Goal: Transaction & Acquisition: Subscribe to service/newsletter

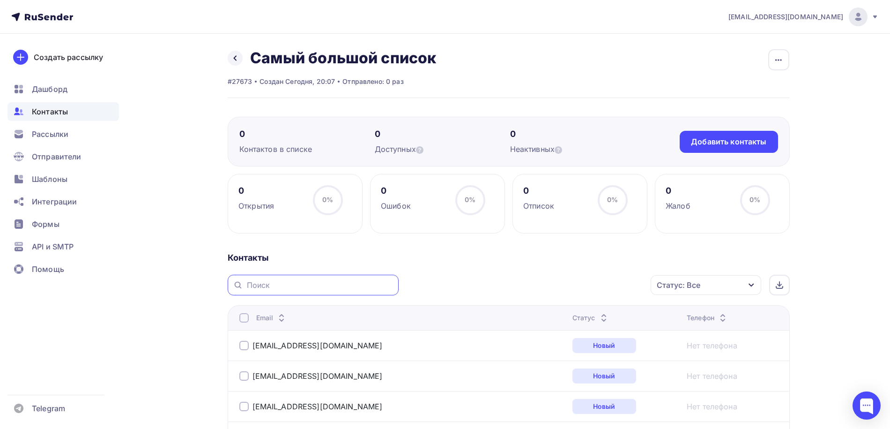
click at [291, 288] on input "text" at bounding box center [320, 285] width 146 height 10
type input "р"
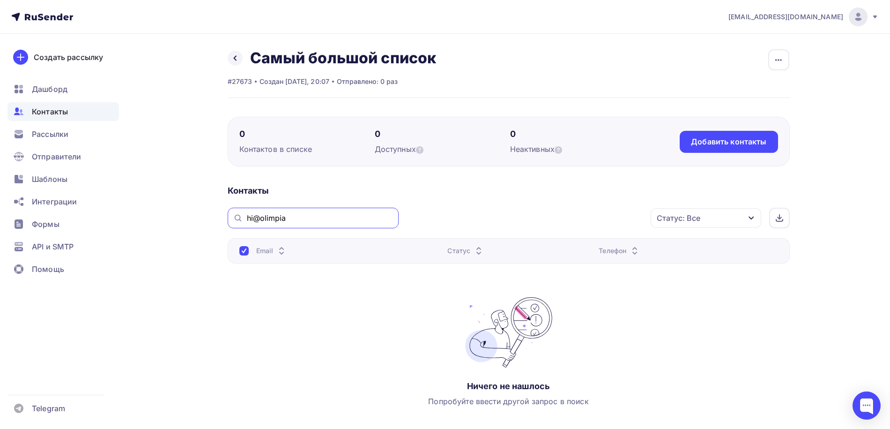
click at [260, 217] on input "hi@olimpia" at bounding box center [320, 218] width 146 height 10
drag, startPoint x: 262, startPoint y: 217, endPoint x: 208, endPoint y: 210, distance: 54.8
click at [208, 210] on div "Назад Самый большой список Переименовать список Скачать список Отписать адреса …" at bounding box center [445, 260] width 768 height 452
click at [255, 218] on input "olimpia" at bounding box center [320, 218] width 146 height 10
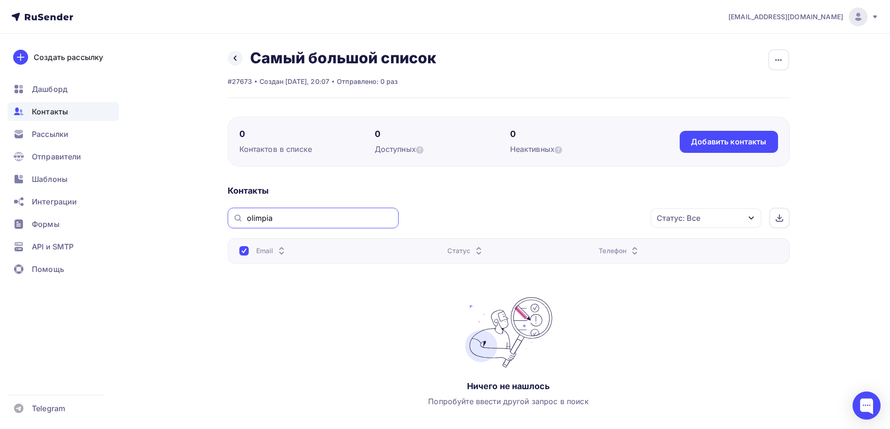
paste input "y"
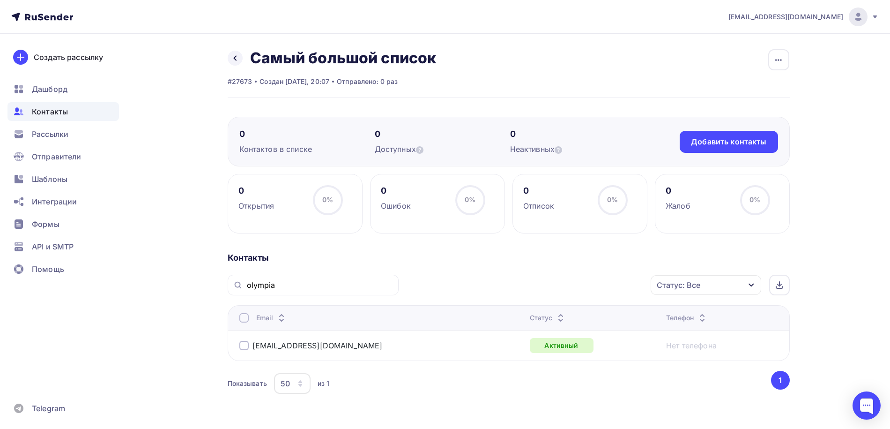
click at [245, 347] on div at bounding box center [243, 345] width 9 height 9
click at [585, 288] on div "Действие" at bounding box center [581, 285] width 124 height 18
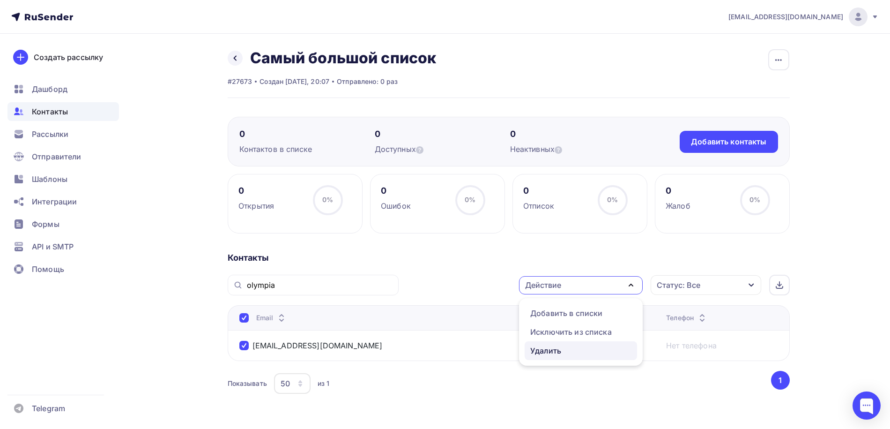
click at [568, 353] on div "Удалить" at bounding box center [581, 350] width 101 height 11
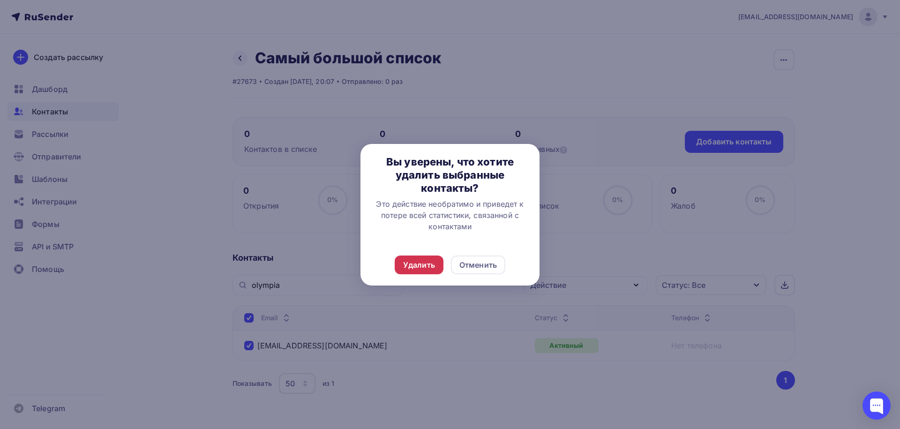
click at [425, 263] on div "Удалить" at bounding box center [419, 264] width 32 height 11
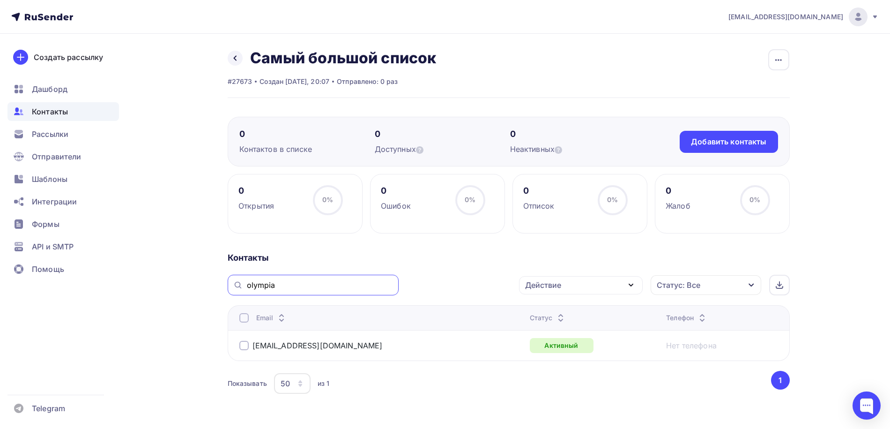
click at [284, 281] on input "olympia" at bounding box center [320, 285] width 146 height 10
click at [263, 283] on input "olympia" at bounding box center [320, 285] width 146 height 10
paste input "moskanikuly"
type input "moskanikuly"
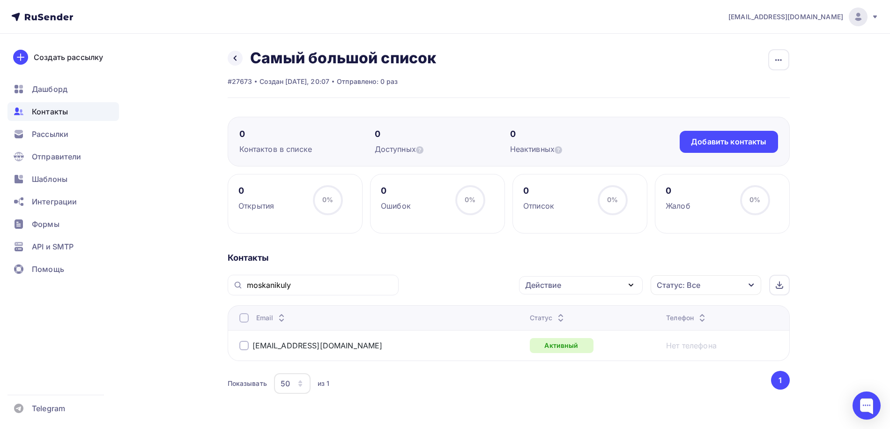
click at [246, 346] on div at bounding box center [243, 345] width 9 height 9
click at [563, 285] on div "Действие" at bounding box center [581, 285] width 124 height 18
click at [562, 347] on div "Удалить" at bounding box center [581, 350] width 101 height 11
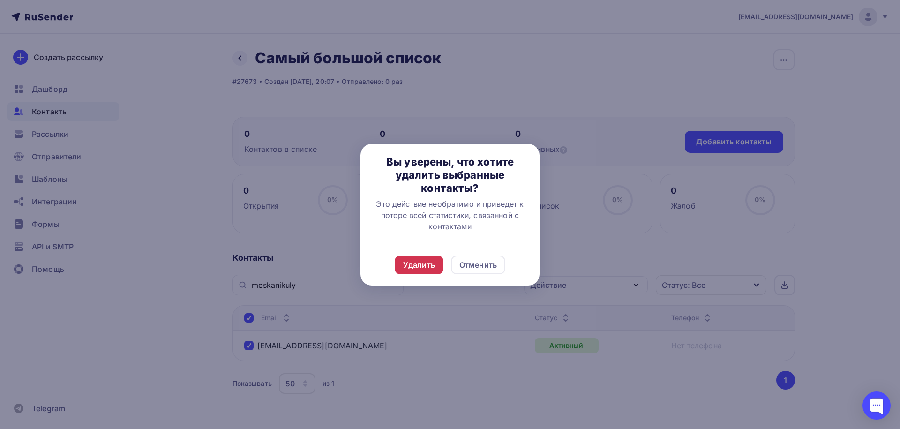
click at [416, 262] on div "Удалить" at bounding box center [419, 264] width 32 height 11
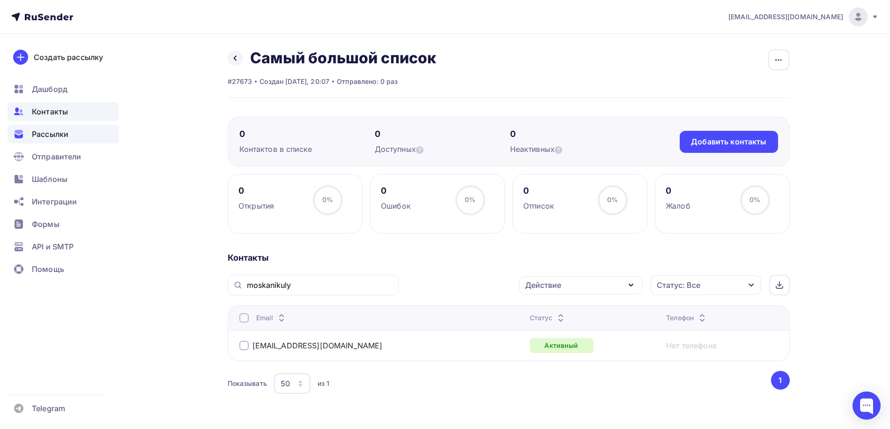
click at [53, 131] on span "Рассылки" at bounding box center [50, 133] width 37 height 11
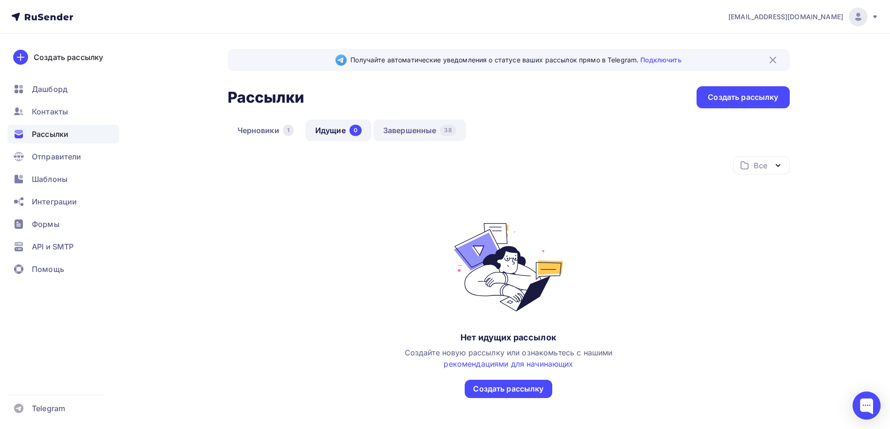
click at [402, 125] on link "Завершенные 38" at bounding box center [420, 131] width 93 height 22
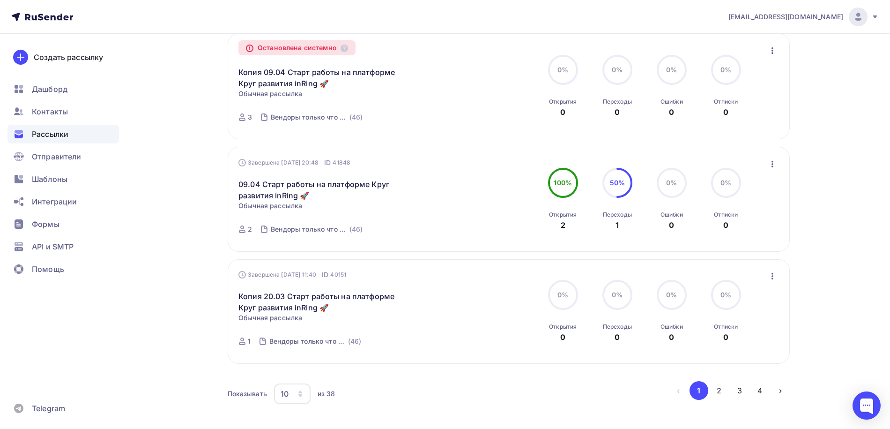
scroll to position [937, 0]
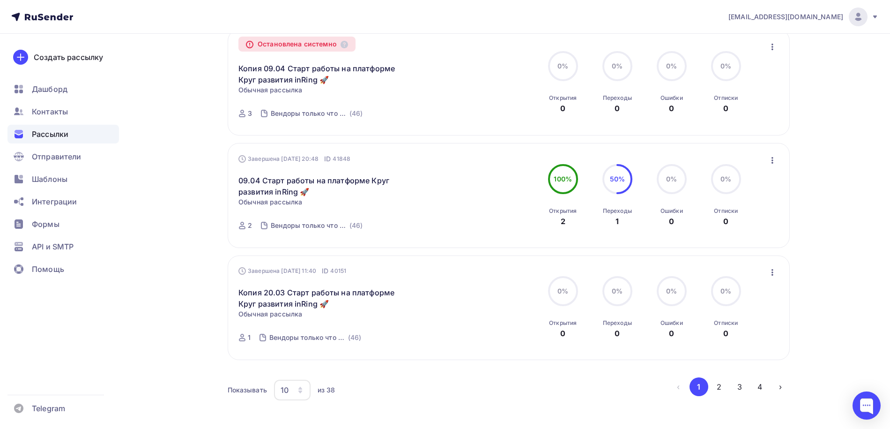
click at [772, 48] on icon "button" at bounding box center [773, 47] width 2 height 7
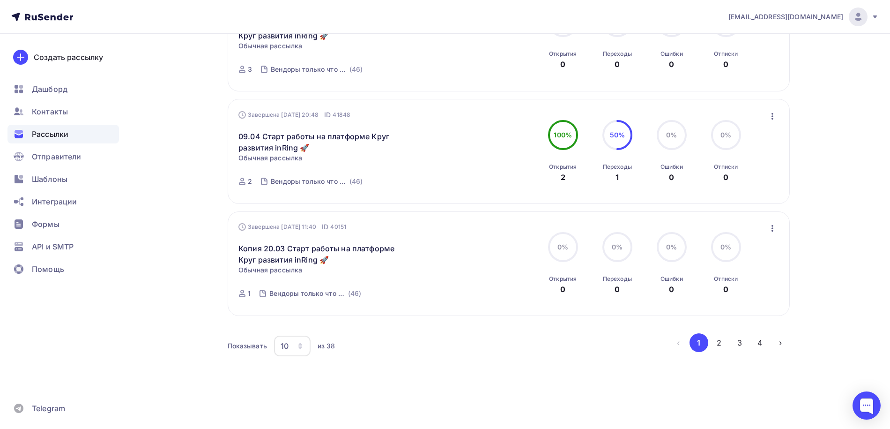
scroll to position [985, 0]
click at [720, 346] on button "2" at bounding box center [719, 342] width 19 height 19
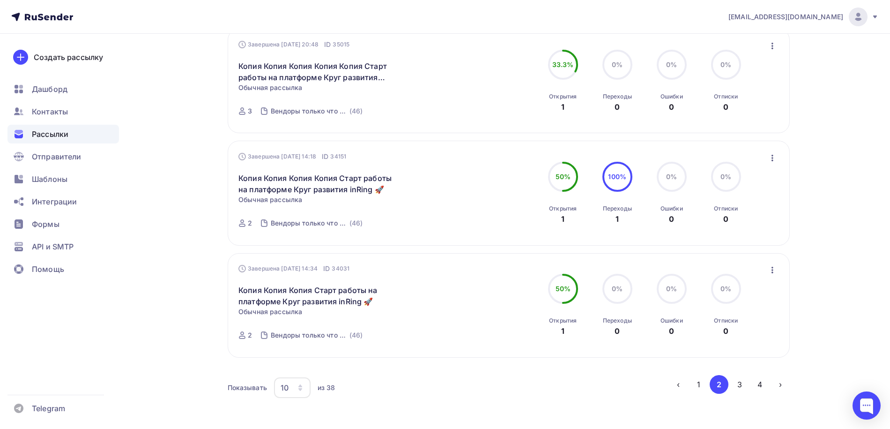
scroll to position [983, 0]
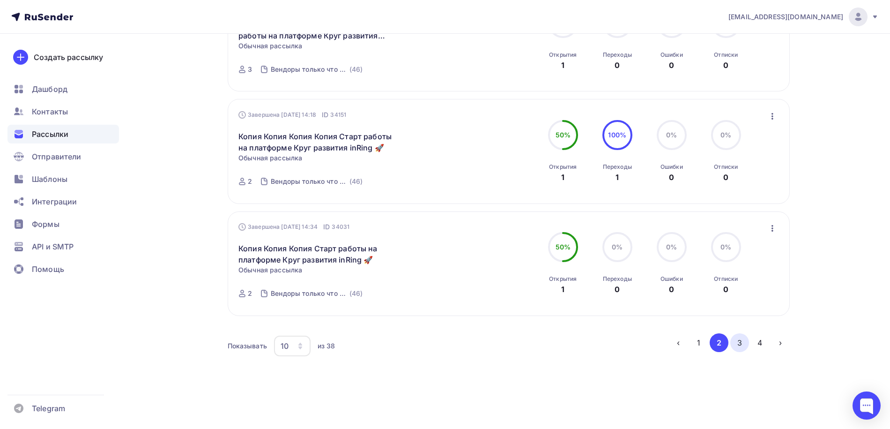
click at [740, 338] on button "3" at bounding box center [740, 342] width 19 height 19
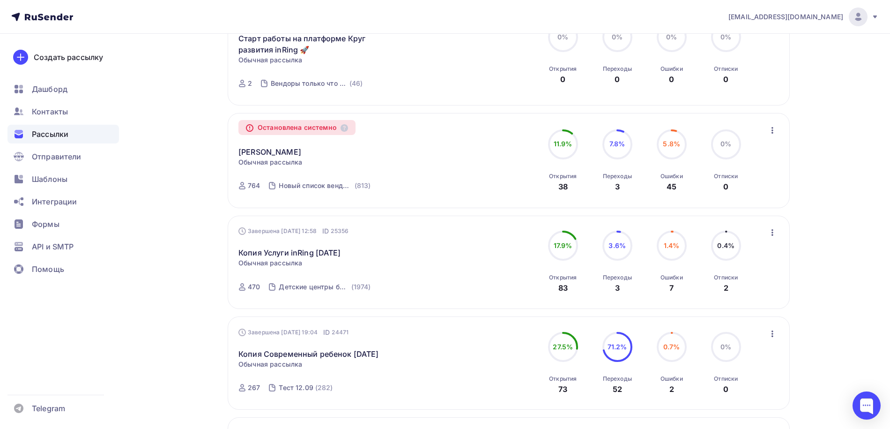
scroll to position [631, 0]
click at [275, 152] on link "Форум ФОНО" at bounding box center [270, 151] width 63 height 11
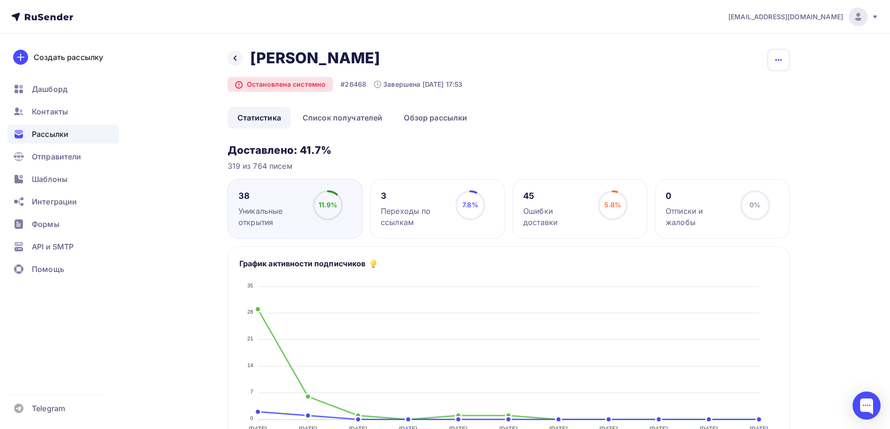
click at [777, 59] on icon "button" at bounding box center [779, 60] width 7 height 2
click at [737, 89] on div "Копировать" at bounding box center [743, 89] width 90 height 11
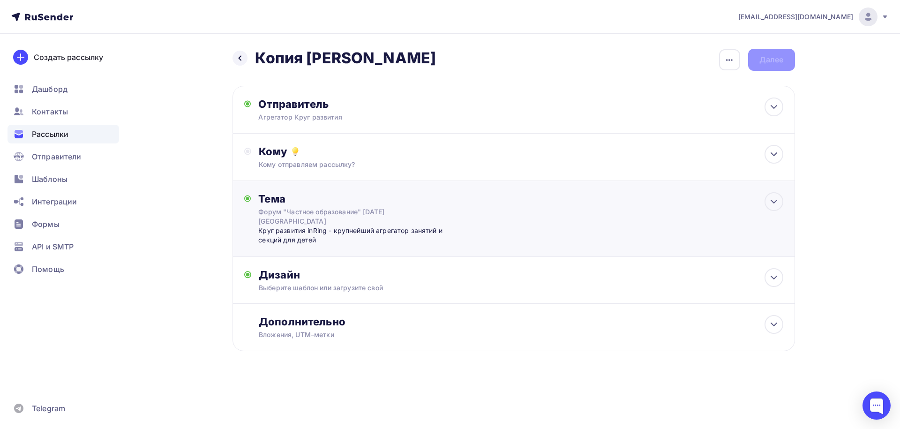
click at [379, 222] on div "Форум "Частное образование" 17 октября Москва" at bounding box center [341, 216] width 167 height 19
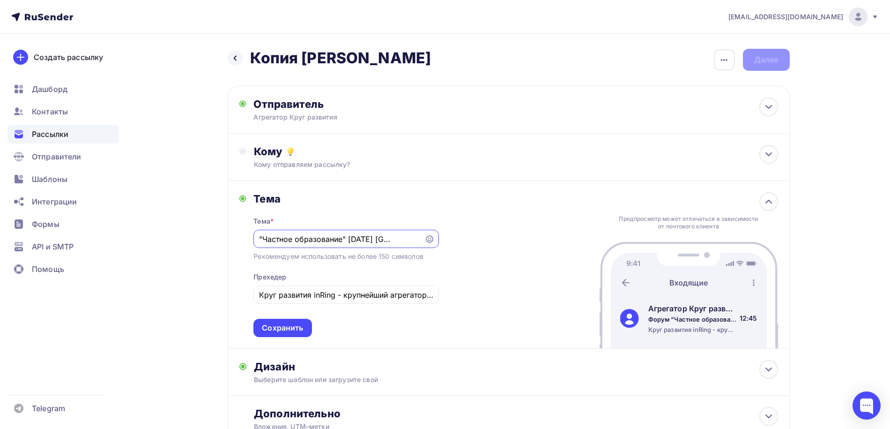
click at [355, 239] on input "Форум "Частное образование" 17 октября Москва" at bounding box center [339, 238] width 160 height 11
type input "Форум "Частное образование" 10 октября Москва"
click at [347, 299] on input "Круг развития inRing - крупнейший агрегатор занятий и секций для детей" at bounding box center [346, 294] width 174 height 11
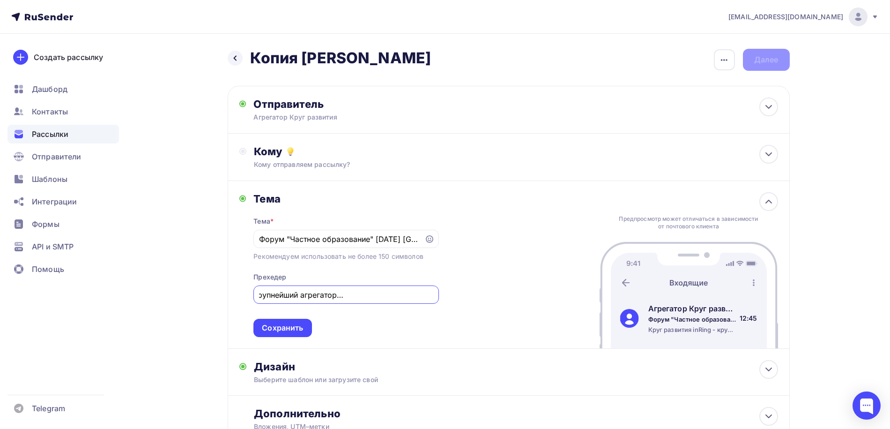
scroll to position [0, 100]
drag, startPoint x: 395, startPoint y: 297, endPoint x: 460, endPoint y: 289, distance: 65.6
click at [460, 289] on div "Тема Тема * Форум "Частное образование" 10 октября Москва Рекомендуем использов…" at bounding box center [509, 265] width 562 height 168
type input "Круг развития inRing - крупнейший агрегатор занятий и секций"
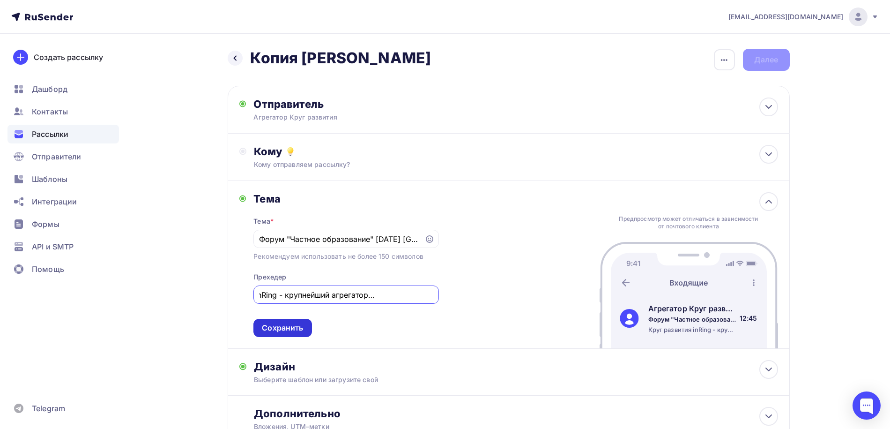
click at [281, 324] on div "Сохранить" at bounding box center [282, 327] width 41 height 11
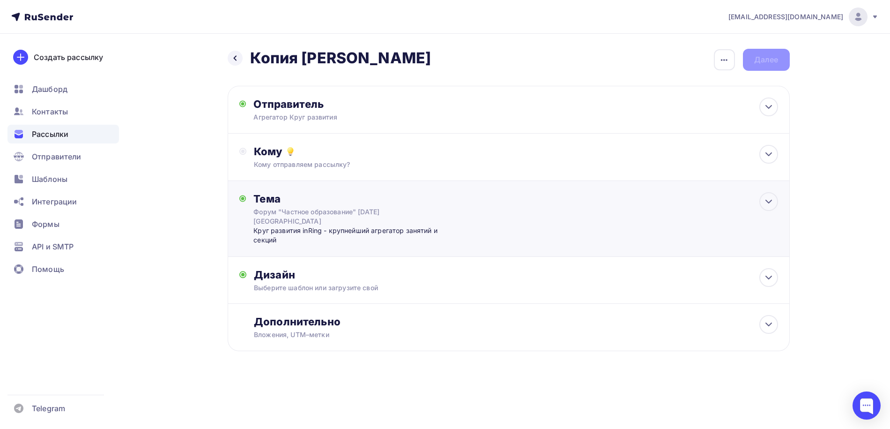
scroll to position [0, 0]
click at [299, 162] on div "Кому отправляем рассылку?" at bounding box center [495, 164] width 472 height 9
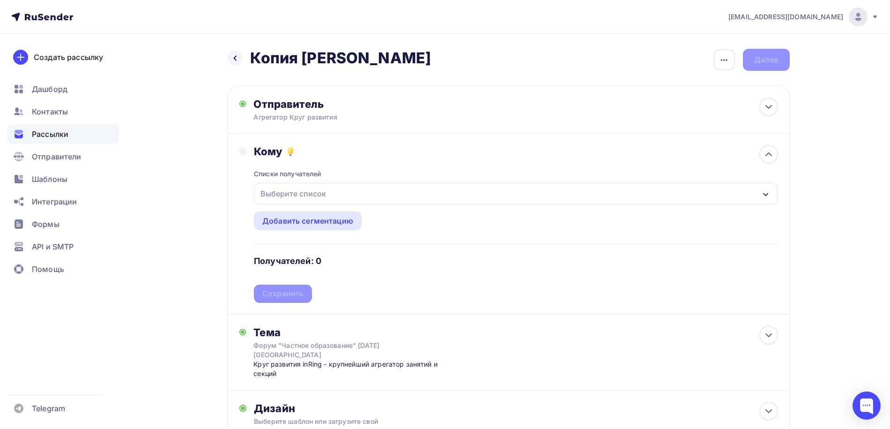
click at [300, 202] on div "Выберите список" at bounding box center [293, 193] width 73 height 17
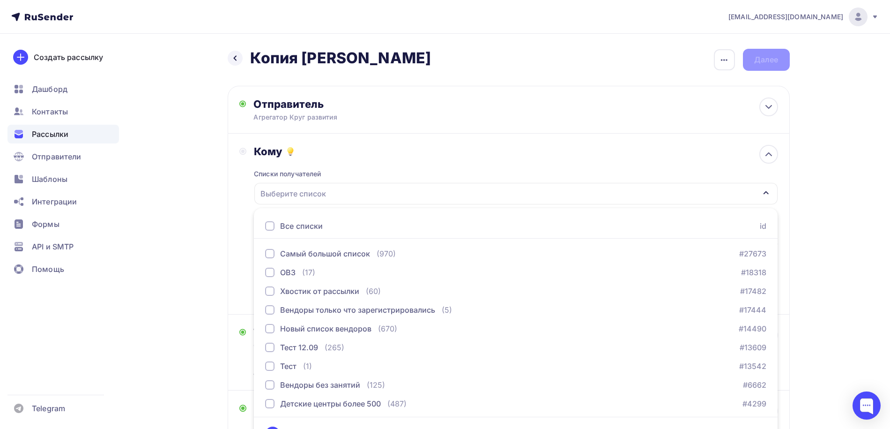
scroll to position [22, 0]
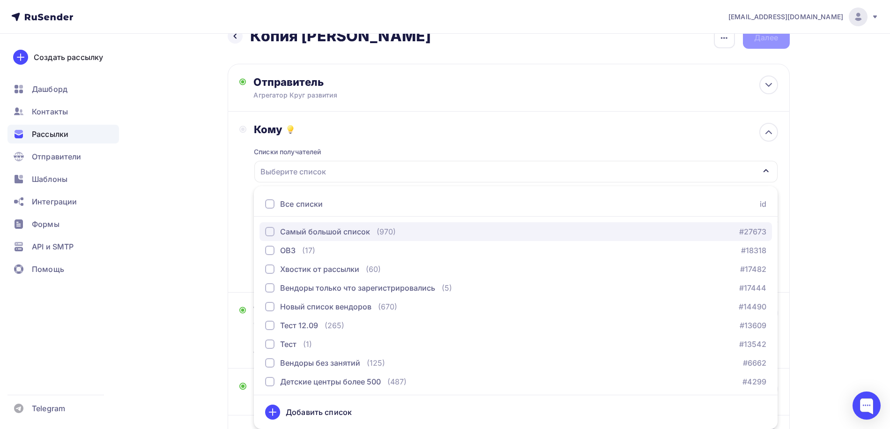
click at [270, 233] on div "button" at bounding box center [269, 231] width 9 height 9
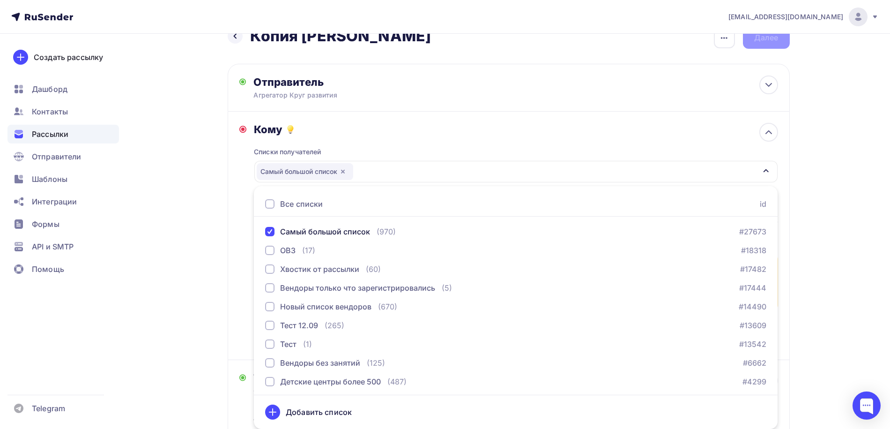
click at [176, 225] on div "Назад Копия Форум ФОНО Копия Форум ФОНО Закончить позже Переименовать рассылку …" at bounding box center [445, 301] width 768 height 579
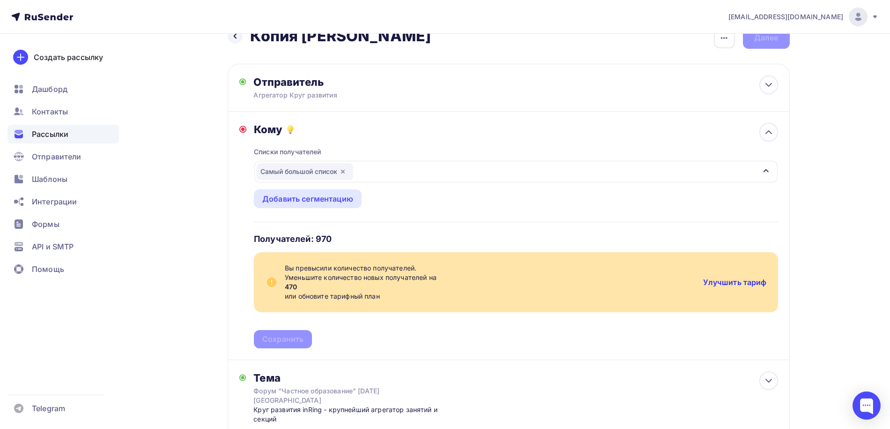
click at [729, 284] on link "Улучшить тариф" at bounding box center [735, 281] width 64 height 9
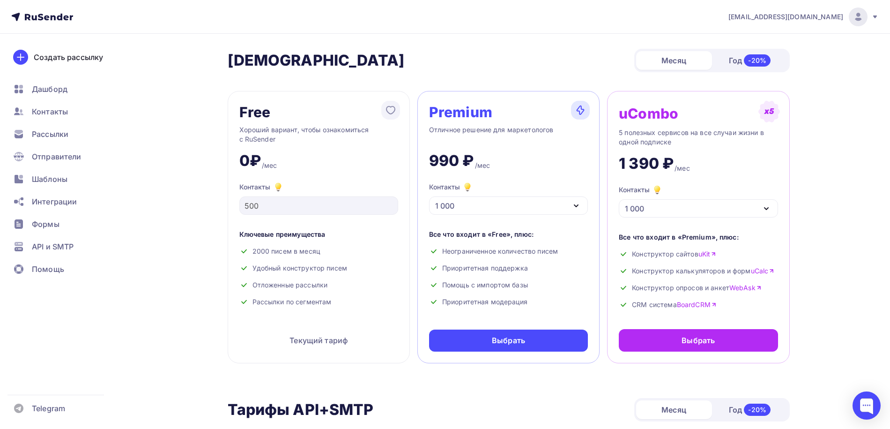
click at [730, 212] on div "1 000" at bounding box center [698, 208] width 159 height 18
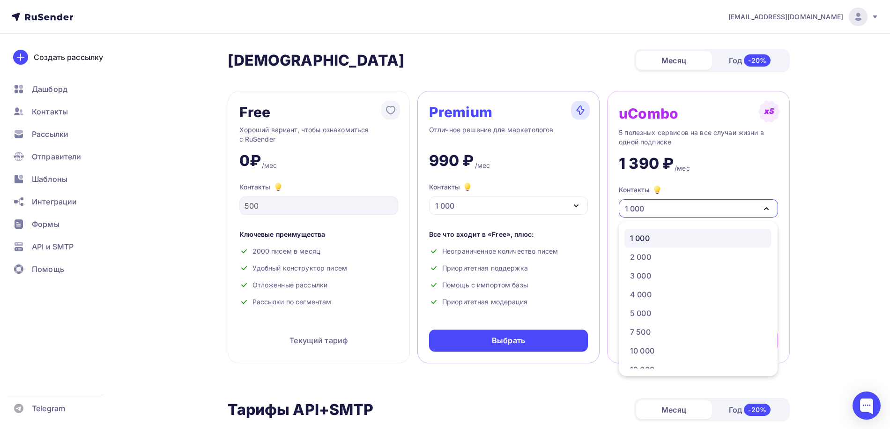
click at [730, 212] on div "1 000" at bounding box center [698, 208] width 159 height 18
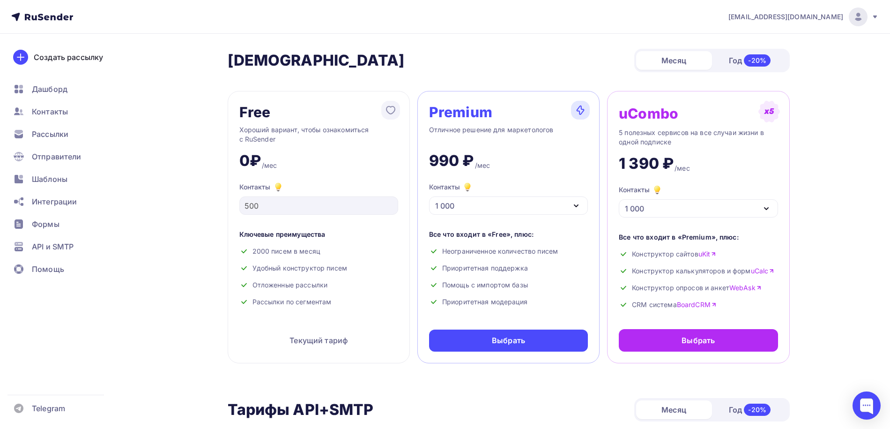
click at [735, 57] on div "Год -20%" at bounding box center [750, 61] width 76 height 20
click at [678, 56] on div "Месяц" at bounding box center [674, 60] width 76 height 19
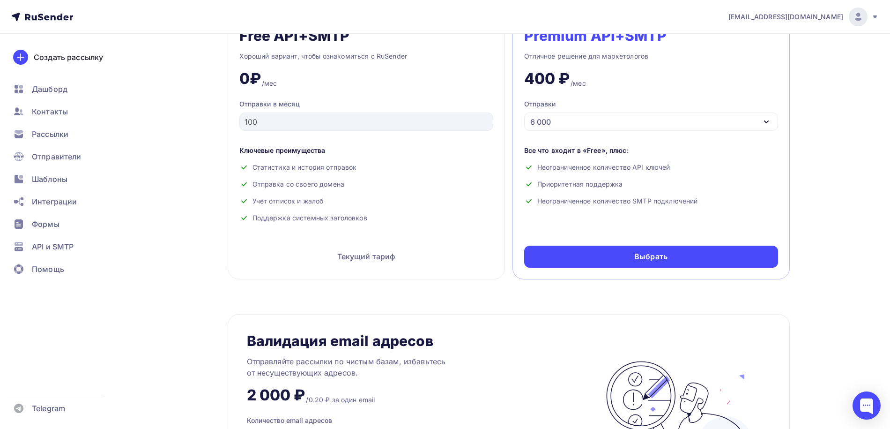
scroll to position [562, 0]
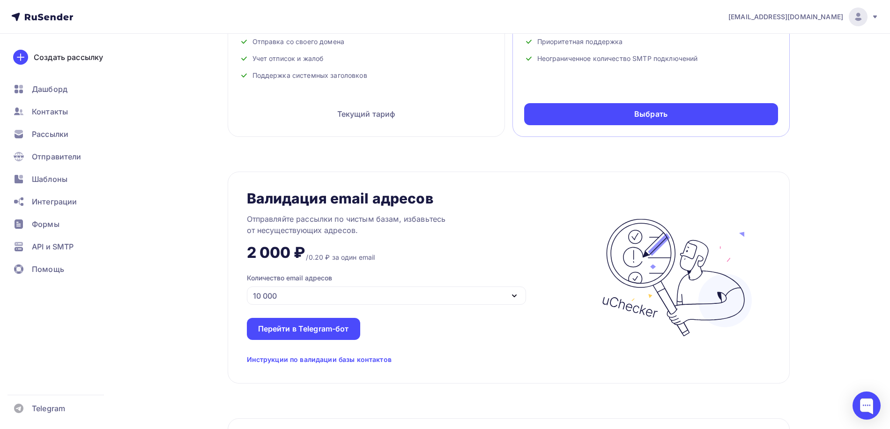
click at [461, 294] on div "10 000" at bounding box center [387, 295] width 280 height 18
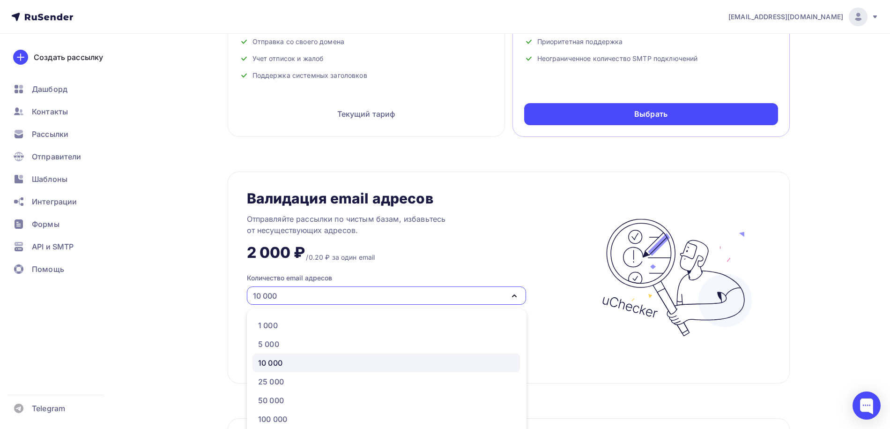
scroll to position [597, 0]
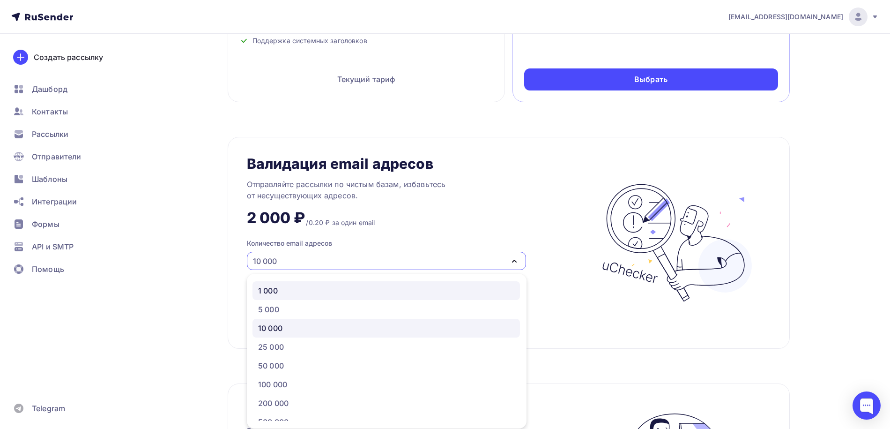
click at [328, 294] on div "1 000" at bounding box center [386, 290] width 256 height 11
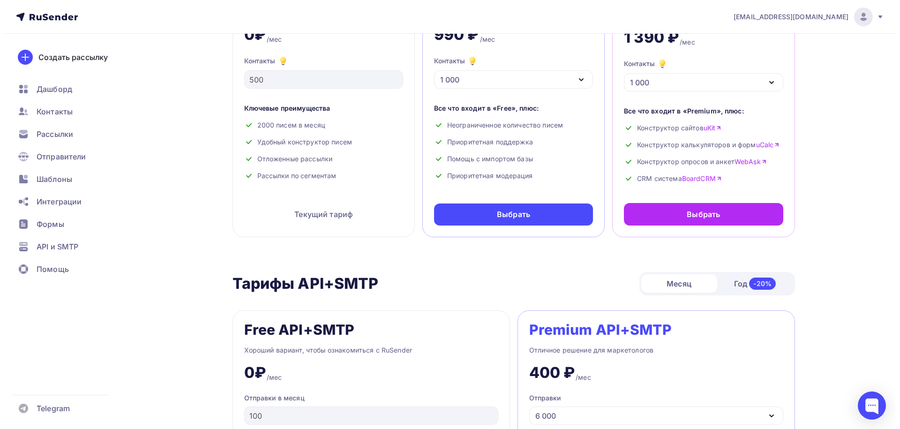
scroll to position [0, 0]
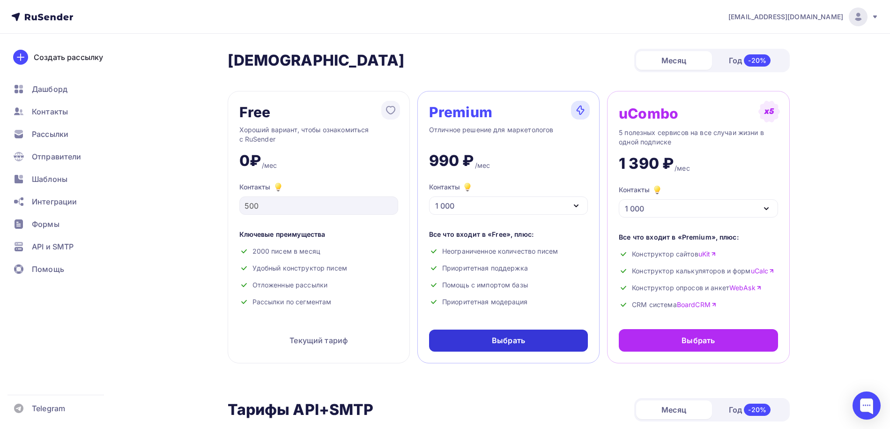
click at [512, 341] on div "Выбрать" at bounding box center [508, 340] width 33 height 11
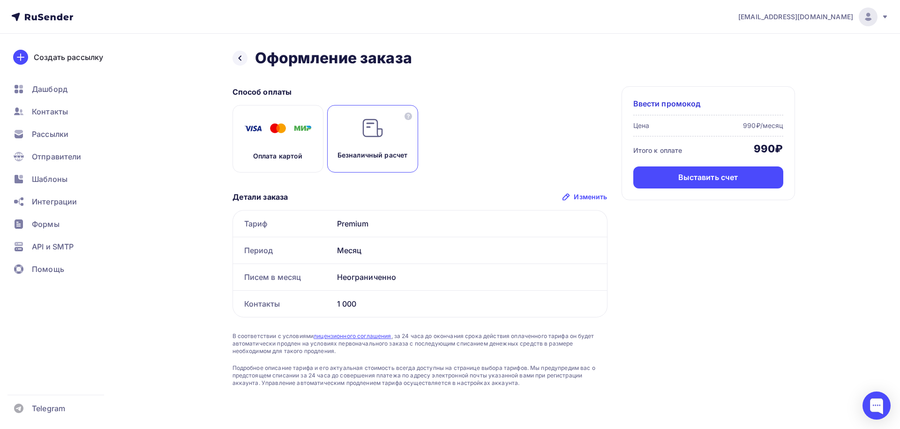
click at [272, 142] on div "Оплата картой" at bounding box center [277, 138] width 91 height 67
click at [686, 180] on div "Оплатить" at bounding box center [708, 177] width 150 height 22
click at [37, 21] on icon at bounding box center [42, 16] width 62 height 11
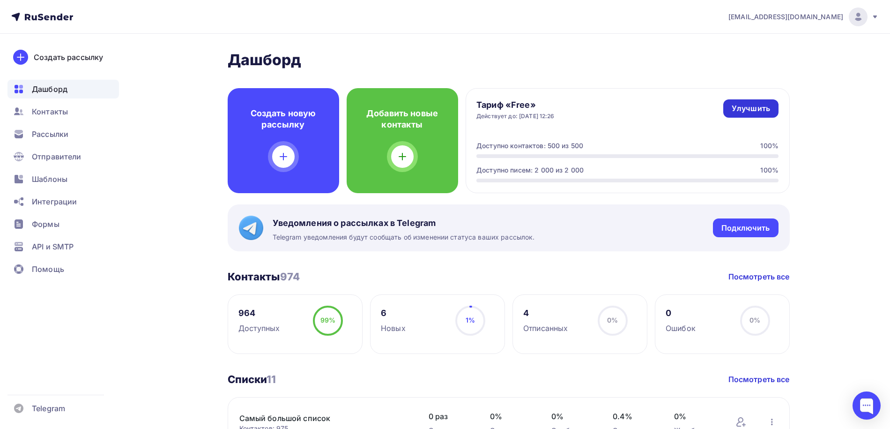
click at [753, 109] on div "Улучшить" at bounding box center [751, 108] width 38 height 11
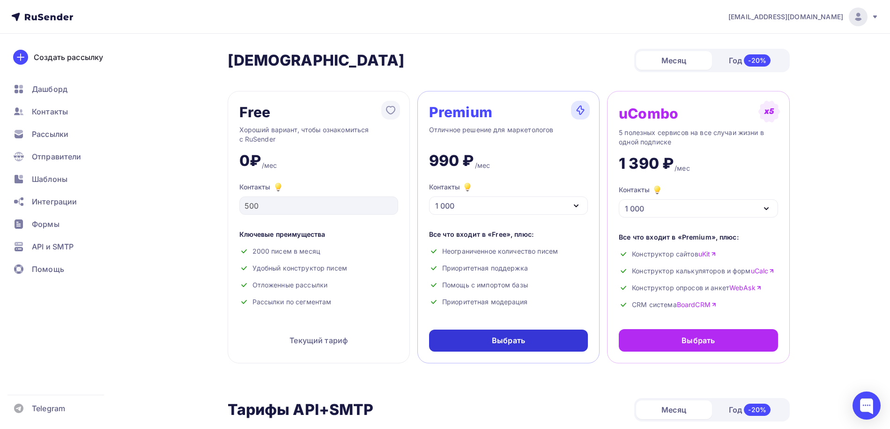
click at [523, 344] on div "Выбрать" at bounding box center [508, 340] width 33 height 11
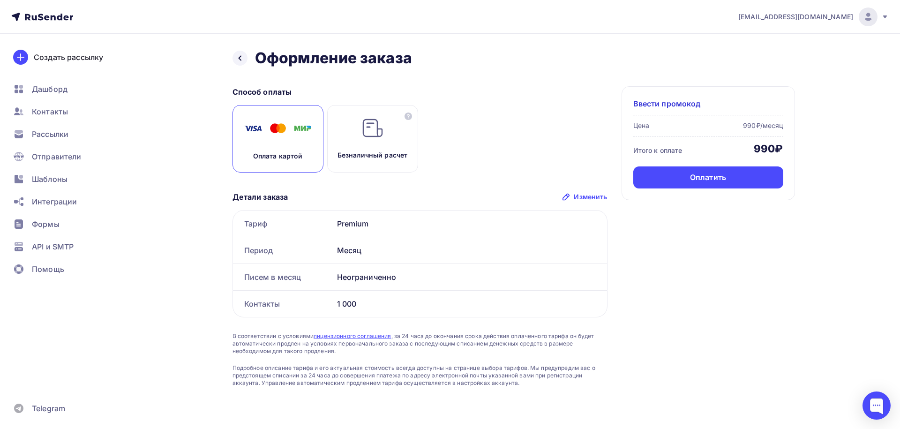
click at [369, 120] on img at bounding box center [372, 128] width 22 height 22
click at [285, 126] on img at bounding box center [277, 128] width 75 height 23
click at [365, 140] on div "Безналичный расчет" at bounding box center [372, 138] width 91 height 67
click at [296, 141] on div "Оплата картой" at bounding box center [277, 138] width 91 height 67
click at [737, 180] on div "Оплатить" at bounding box center [708, 177] width 150 height 22
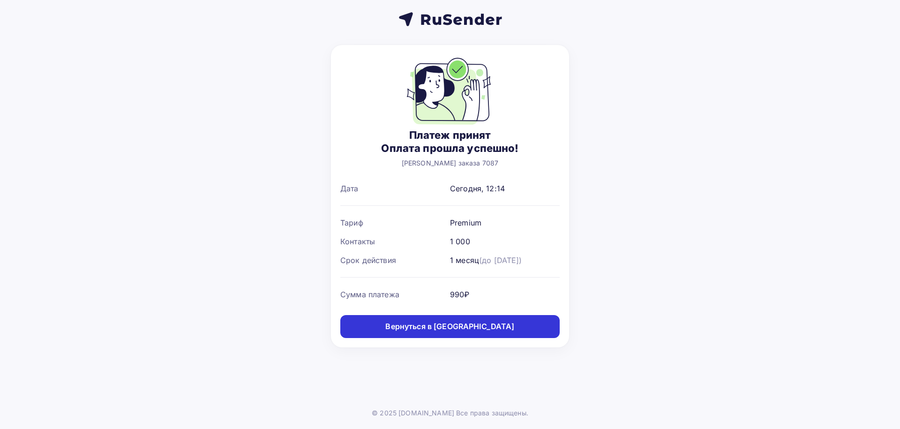
click at [452, 325] on div "Вернуться в дашборд" at bounding box center [449, 326] width 129 height 11
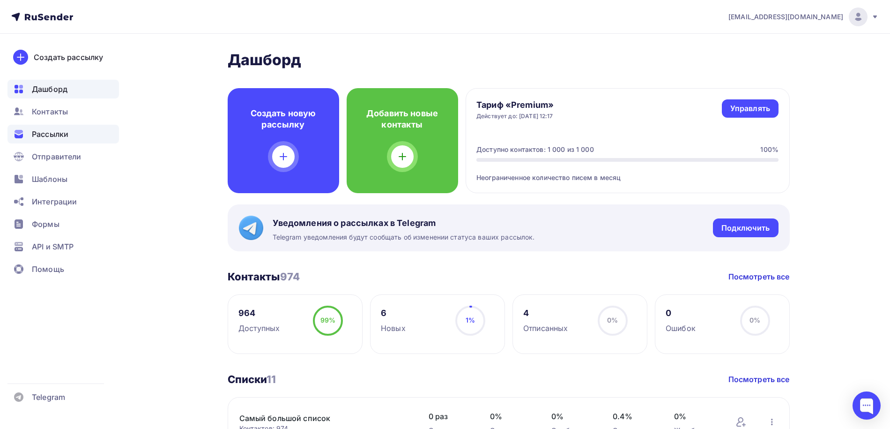
click at [39, 133] on span "Рассылки" at bounding box center [50, 133] width 37 height 11
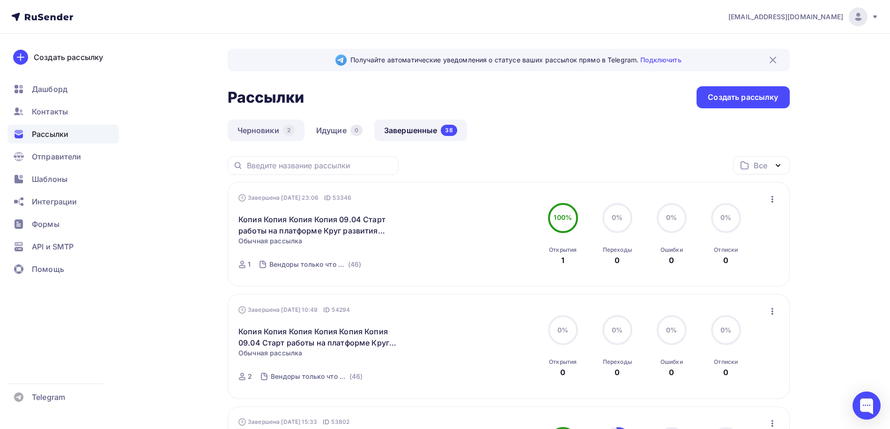
click at [257, 132] on link "Черновики 2" at bounding box center [266, 131] width 77 height 22
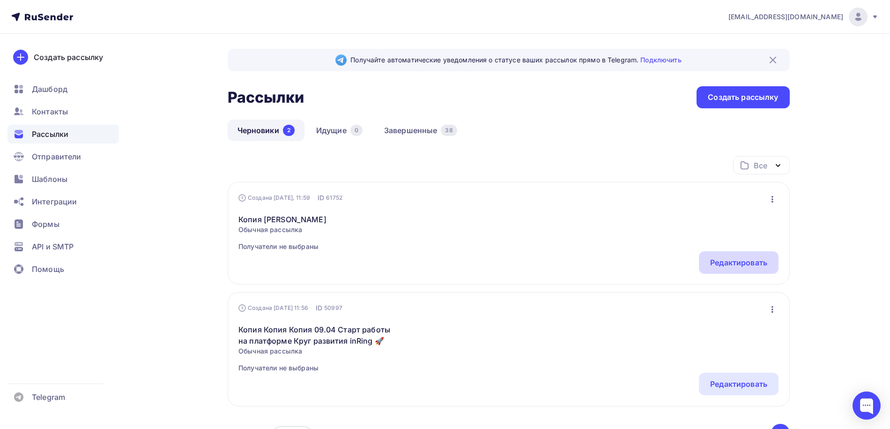
click at [729, 263] on div "Редактировать" at bounding box center [739, 262] width 57 height 11
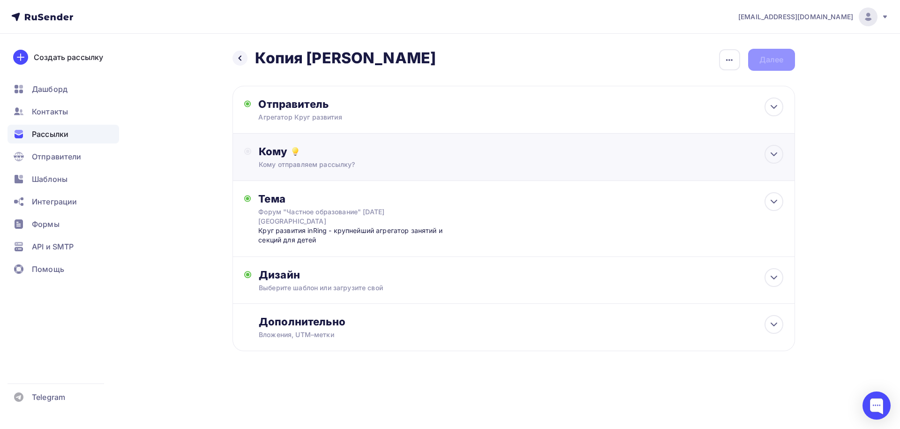
click at [378, 155] on div "Кому" at bounding box center [521, 151] width 524 height 13
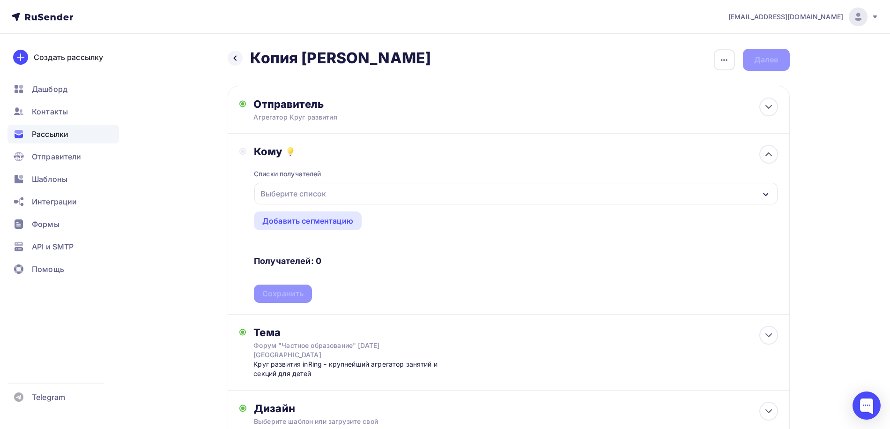
click at [321, 196] on div "Выберите список" at bounding box center [293, 193] width 73 height 17
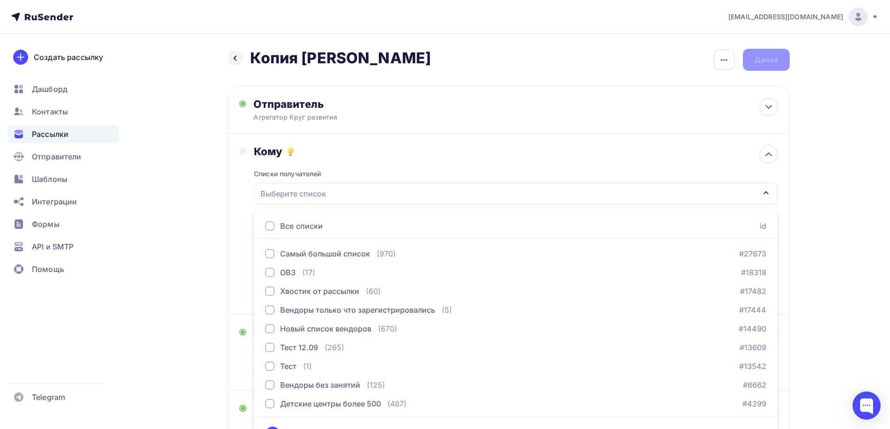
scroll to position [22, 0]
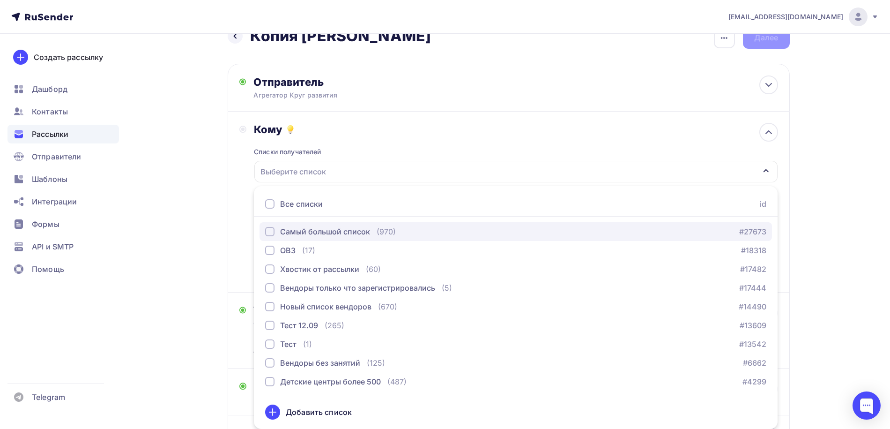
click at [267, 231] on div "button" at bounding box center [269, 231] width 9 height 9
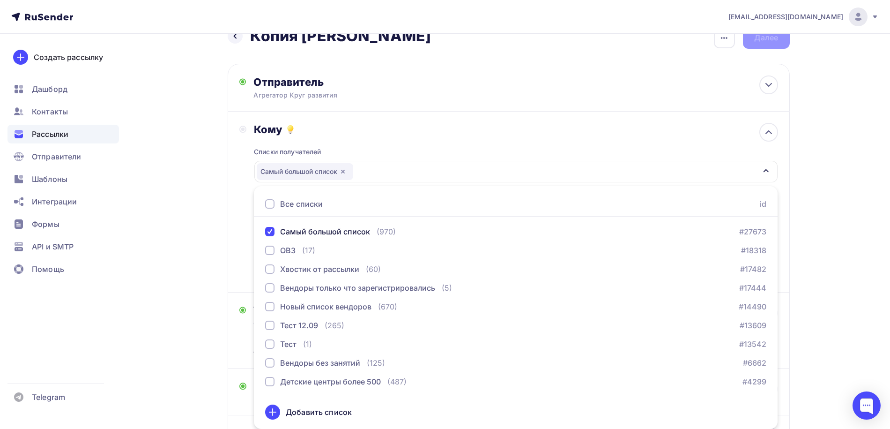
click at [808, 191] on div "Назад Копия Форум ФОНО Копия Форум ФОНО Закончить позже Переименовать рассылку …" at bounding box center [445, 267] width 768 height 511
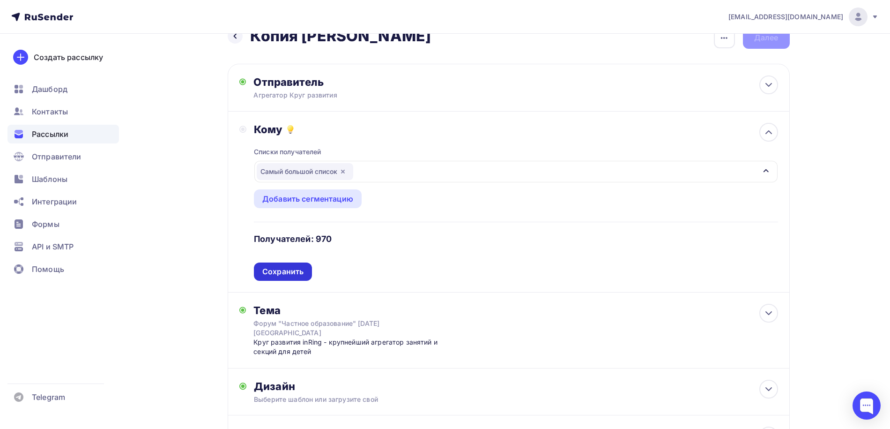
click at [277, 273] on div "Сохранить" at bounding box center [282, 271] width 41 height 11
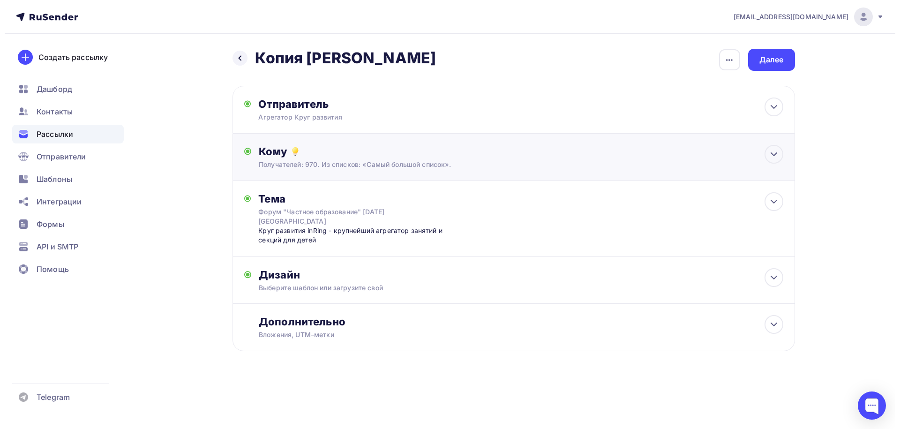
scroll to position [0, 0]
click at [284, 220] on div "Форум "Частное образование" 17 октября Москва" at bounding box center [341, 216] width 167 height 19
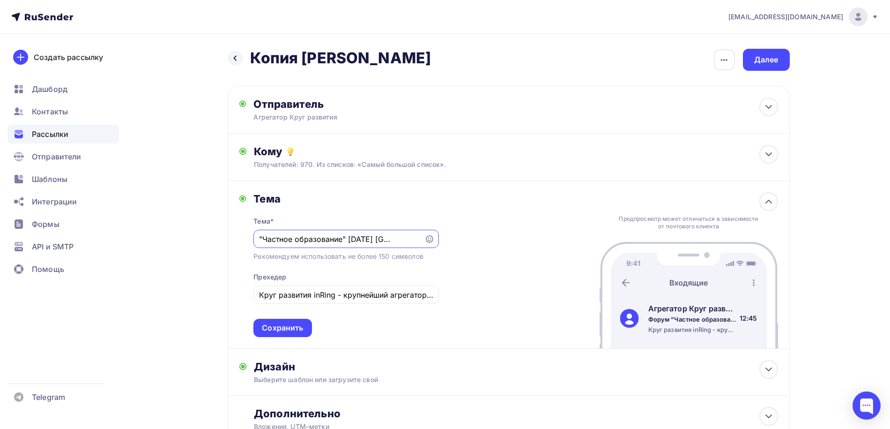
click at [355, 239] on input "Форум "Частное образование" 17 октября Москва" at bounding box center [339, 238] width 160 height 11
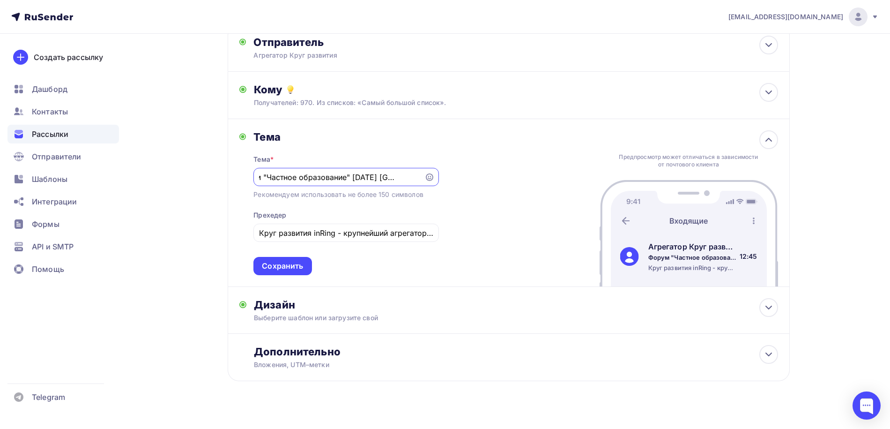
scroll to position [62, 0]
type input "Форум "Частное образование" 10 октября Москва"
click at [391, 233] on input "Круг развития inRing - крупнейший агрегатор занятий и секций для детей" at bounding box center [346, 232] width 174 height 11
type input "Круг развития inRing - крупнейший агрегатор занятий и секций"
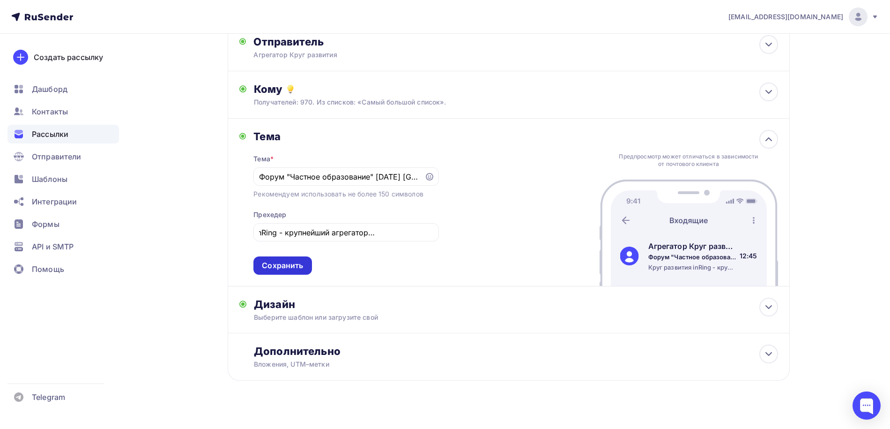
click at [302, 262] on div "Сохранить" at bounding box center [282, 265] width 41 height 11
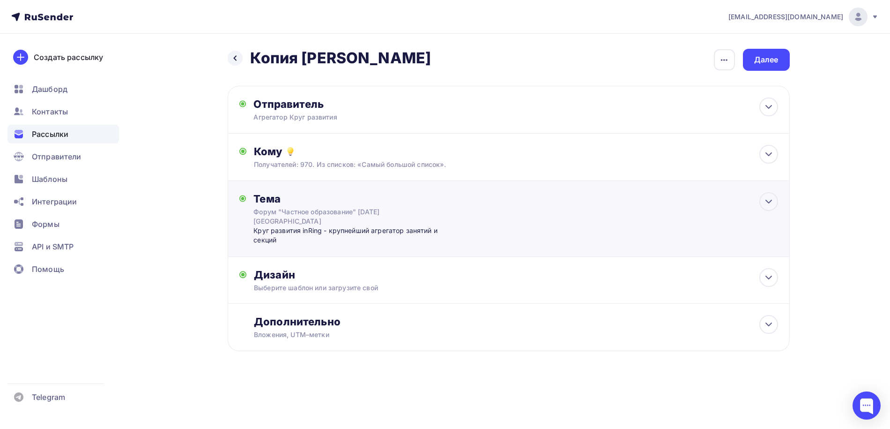
scroll to position [0, 0]
click at [300, 277] on div "Дизайн" at bounding box center [521, 274] width 524 height 13
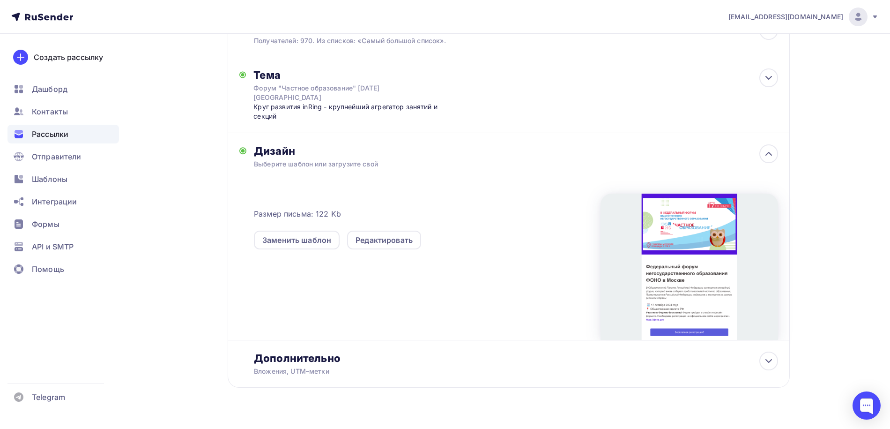
scroll to position [125, 0]
click at [370, 244] on div "Редактировать" at bounding box center [384, 238] width 57 height 11
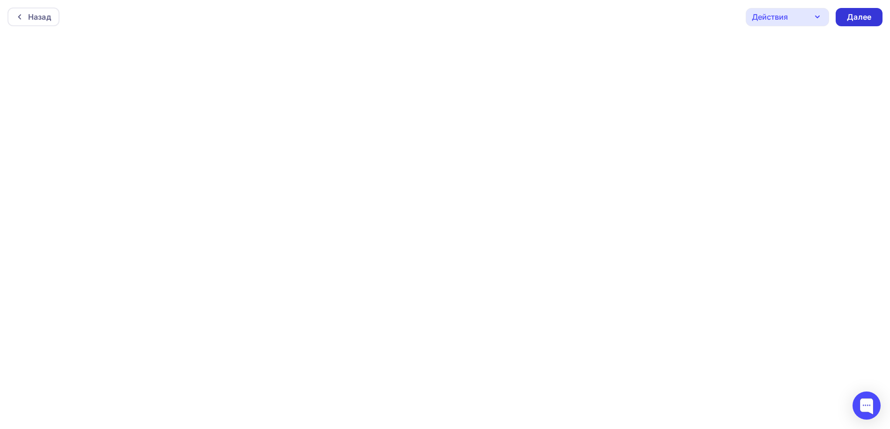
click at [860, 15] on div "Далее" at bounding box center [859, 17] width 24 height 11
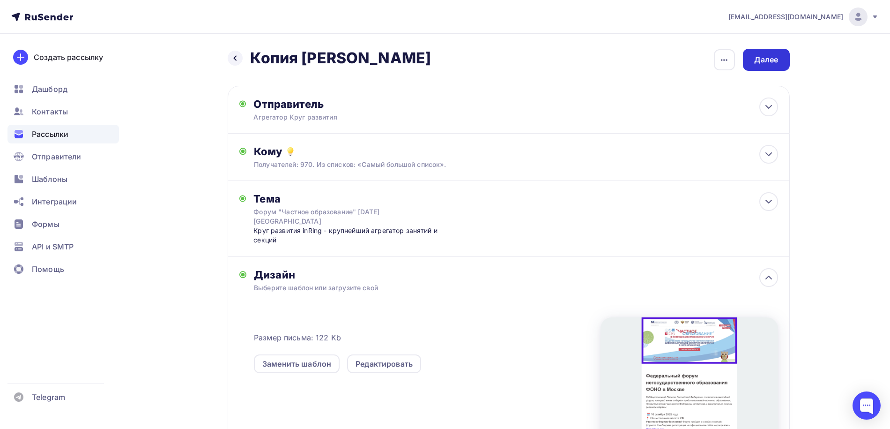
click at [764, 56] on div "Далее" at bounding box center [767, 59] width 24 height 11
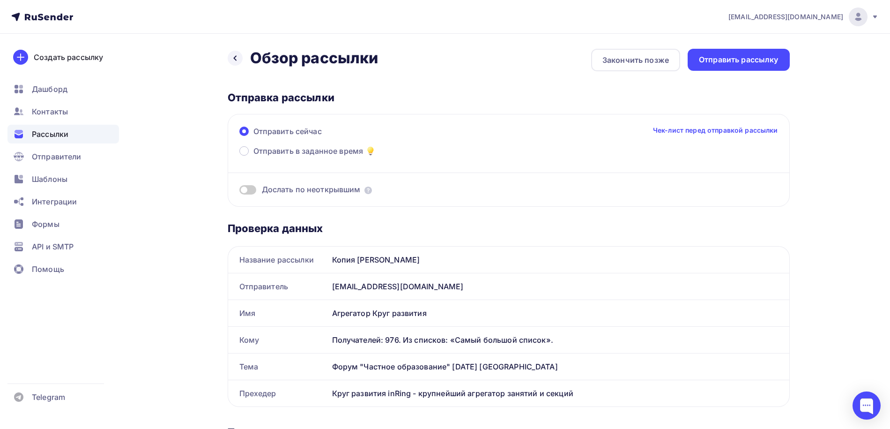
click at [251, 190] on span at bounding box center [247, 189] width 17 height 9
click at [239, 191] on input "checkbox" at bounding box center [239, 191] width 0 height 0
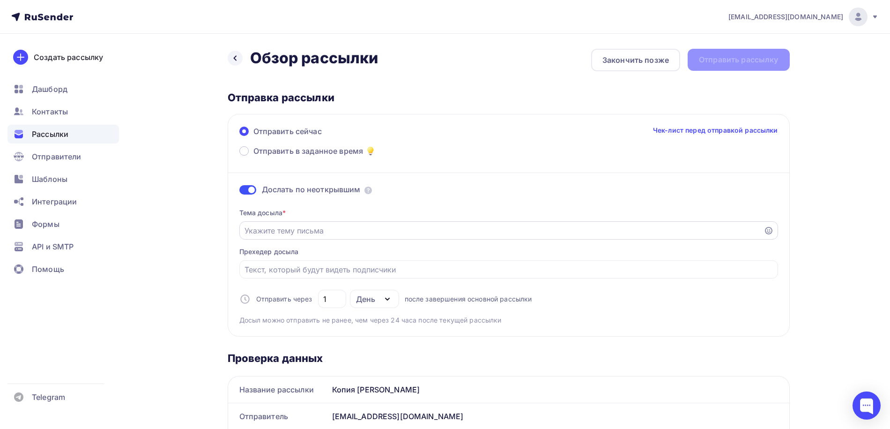
click at [347, 235] on input "Отправить в заданное время" at bounding box center [502, 230] width 514 height 11
type input "Форум Частного образования"
click at [245, 191] on span at bounding box center [247, 189] width 17 height 9
click at [239, 191] on input "checkbox" at bounding box center [239, 191] width 0 height 0
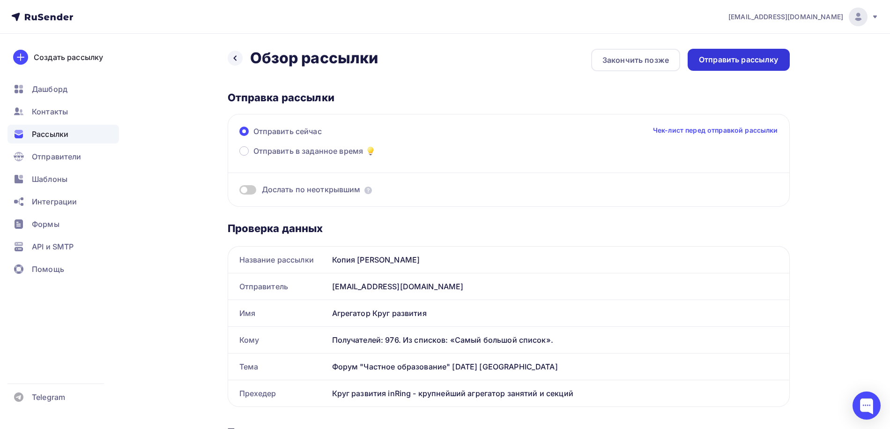
click at [721, 65] on div "Отправить рассылку" at bounding box center [739, 59] width 80 height 11
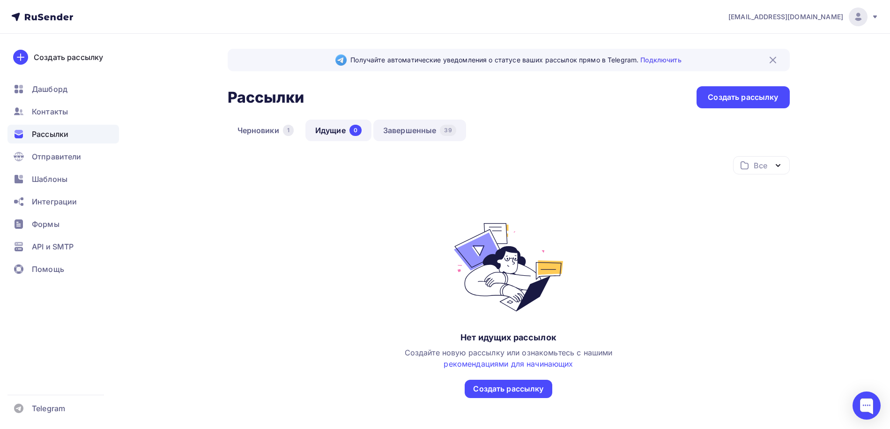
click at [406, 132] on link "Завершенные 39" at bounding box center [420, 131] width 93 height 22
